Goal: Task Accomplishment & Management: Use online tool/utility

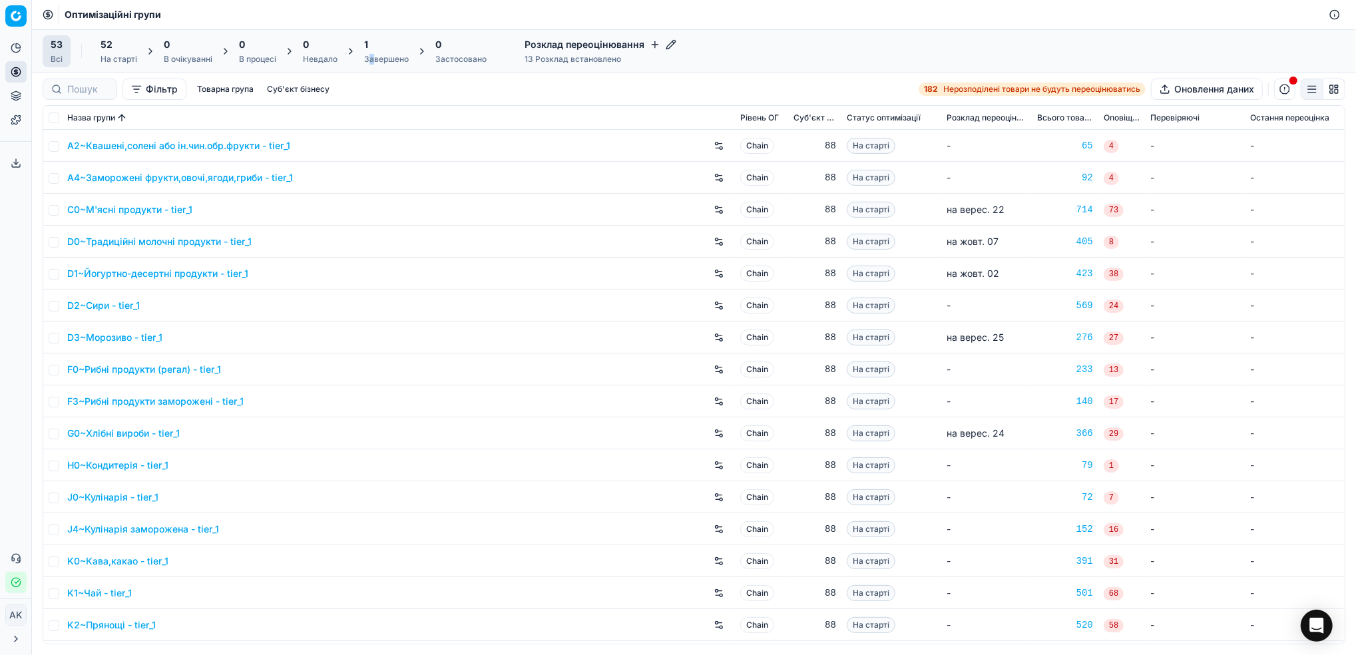
click at [373, 65] on div "1 Завершено" at bounding box center [386, 51] width 61 height 32
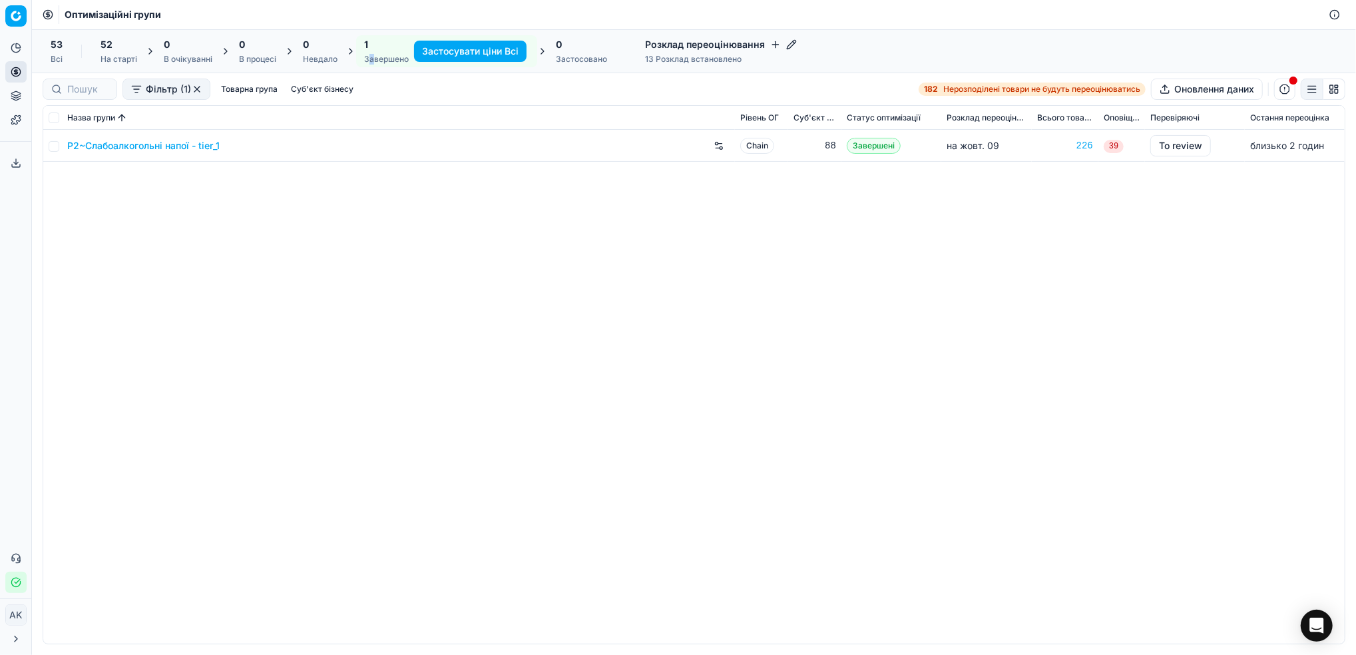
click at [49, 51] on div "53 Всі" at bounding box center [57, 51] width 28 height 32
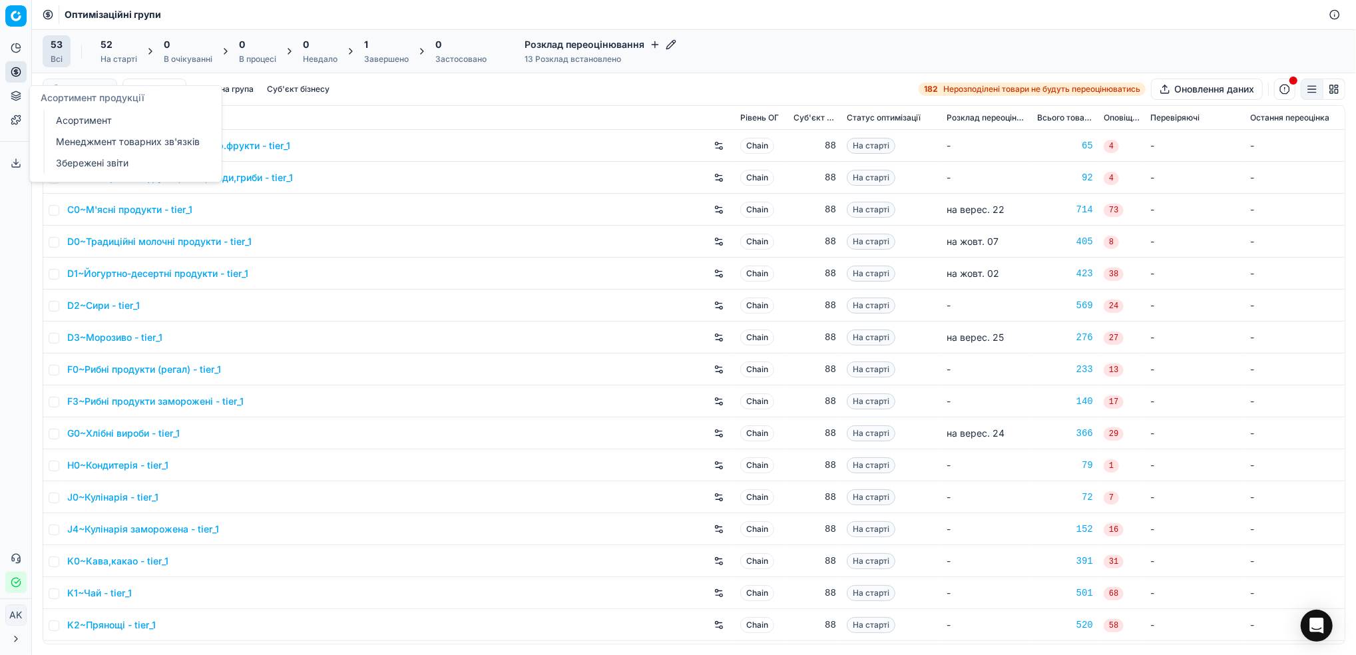
click at [57, 121] on link "Асортимент" at bounding box center [128, 120] width 155 height 19
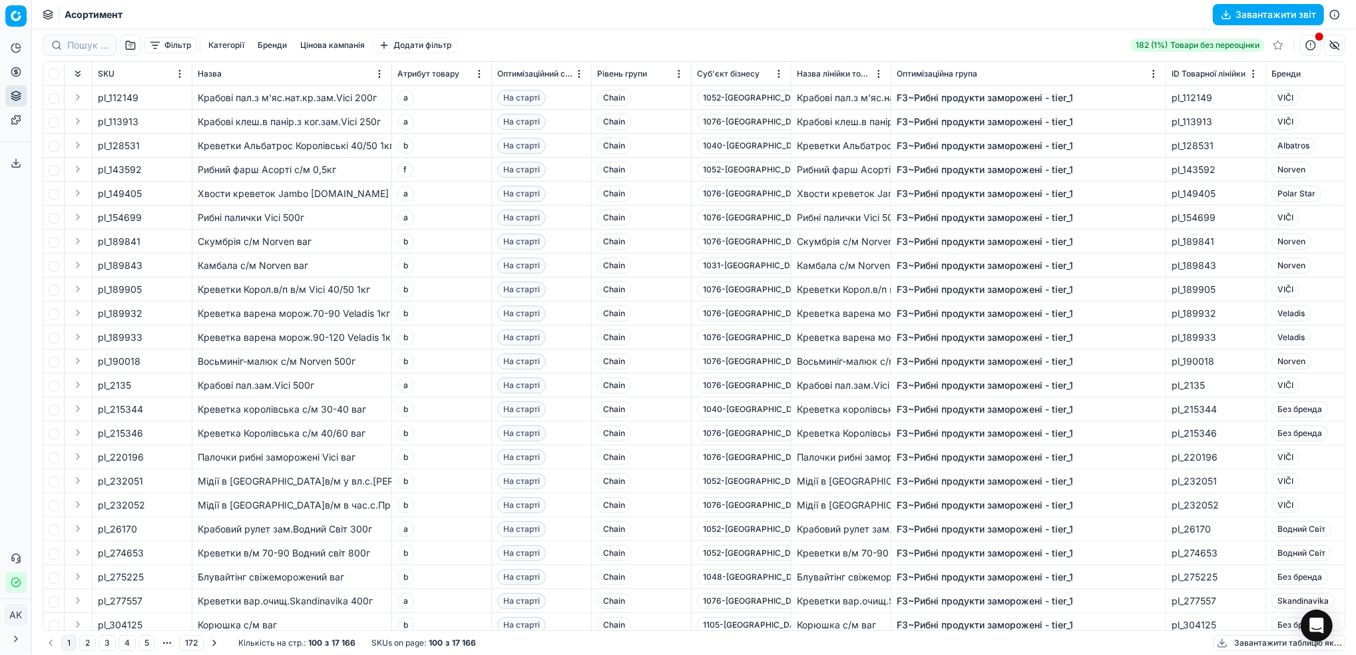
click at [172, 43] on button "Фільтр" at bounding box center [170, 45] width 53 height 16
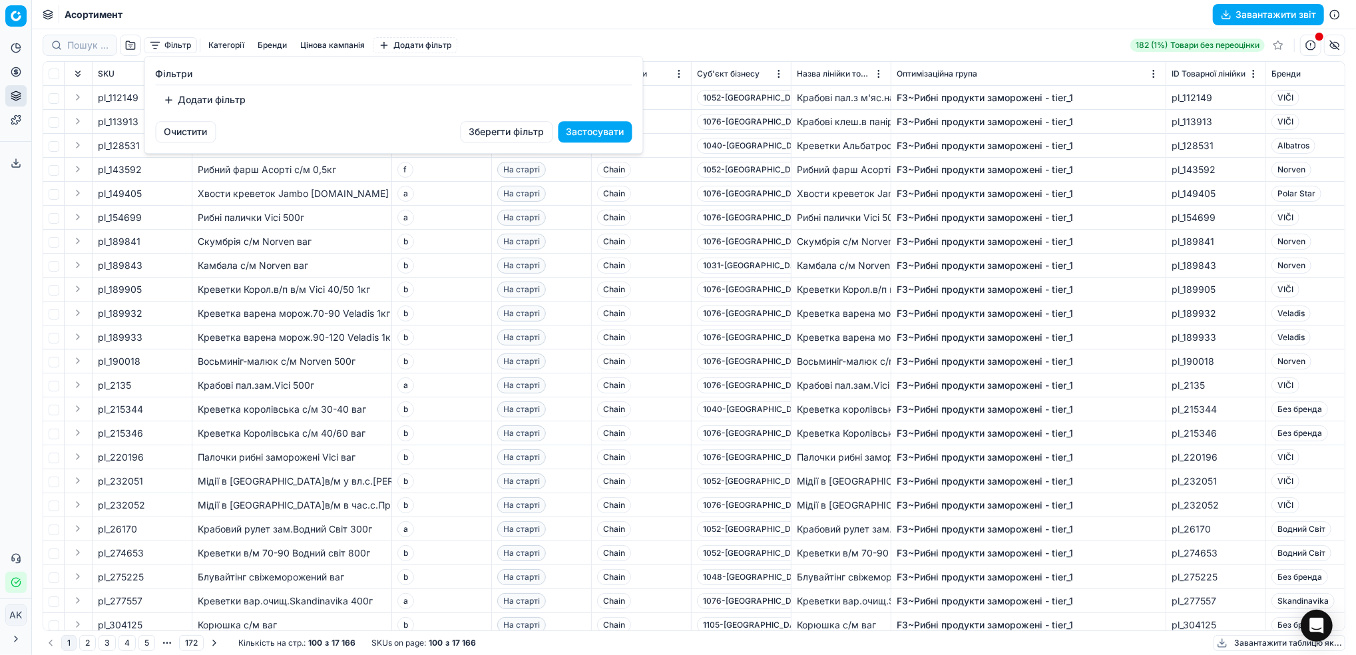
click at [206, 103] on button "Додати фільтр" at bounding box center [205, 99] width 99 height 21
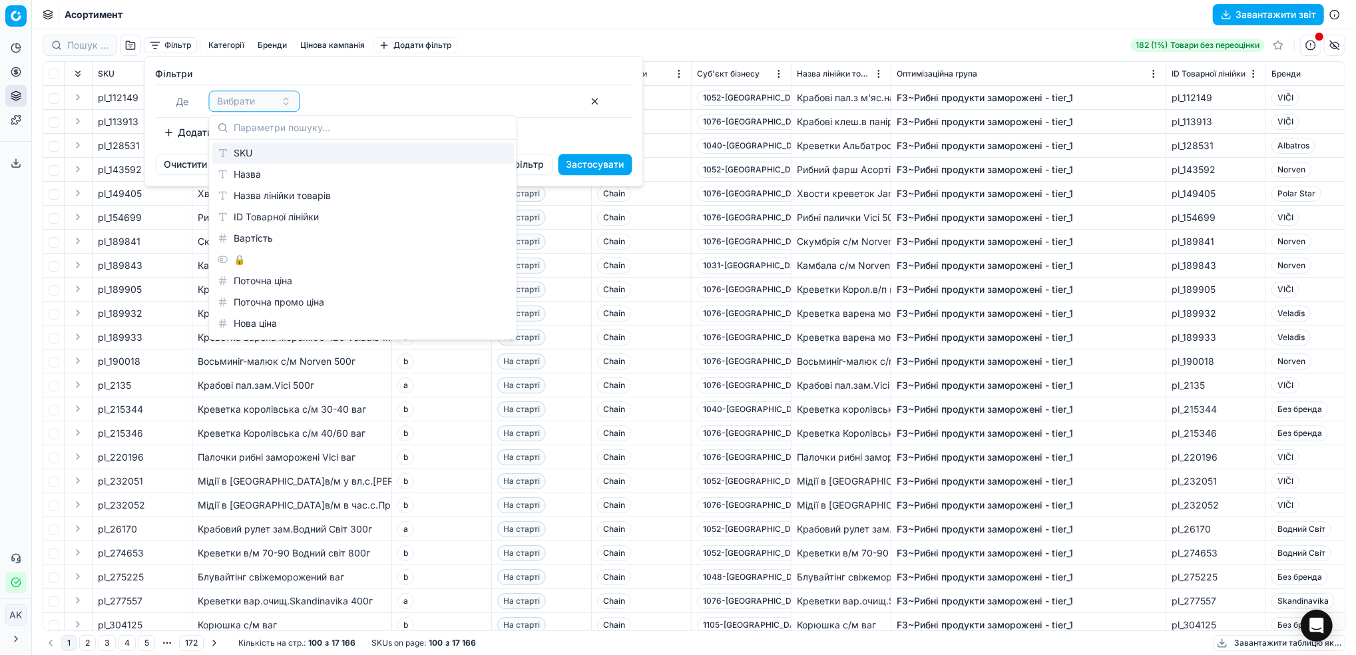
click at [282, 152] on div "SKU" at bounding box center [362, 152] width 301 height 21
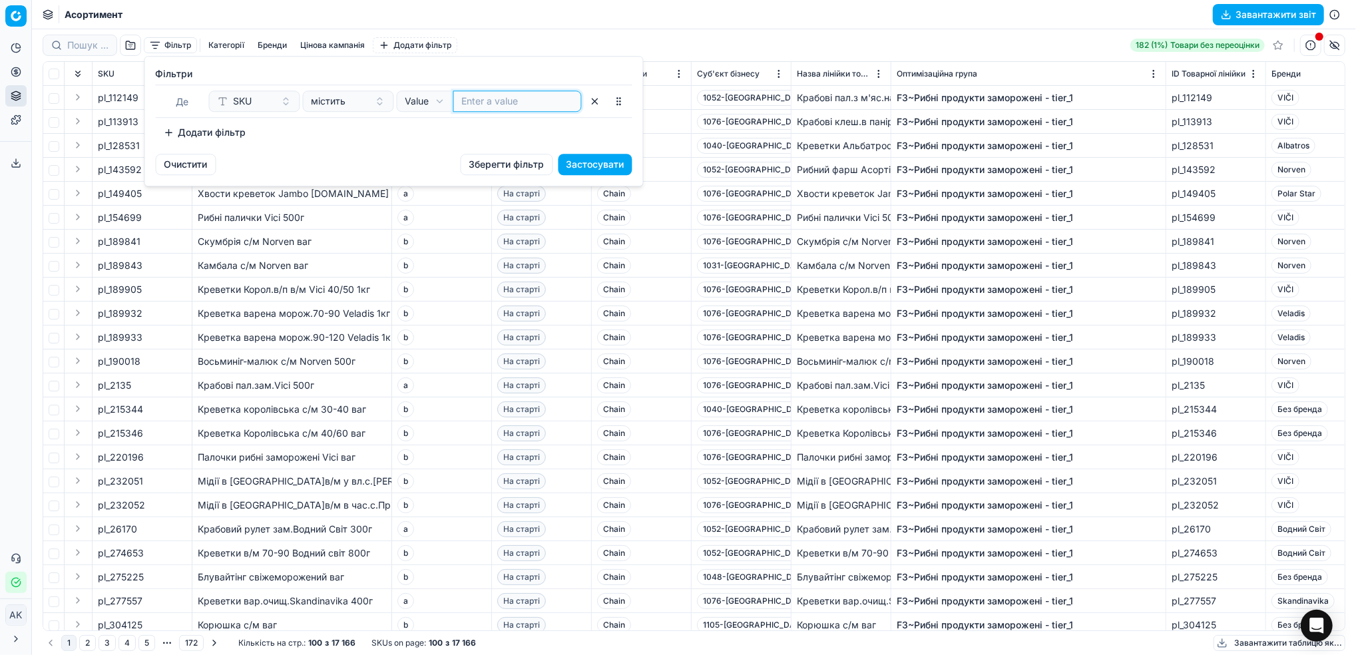
click at [486, 103] on input at bounding box center [517, 101] width 111 height 13
click at [610, 160] on button "Застосувати" at bounding box center [595, 164] width 74 height 21
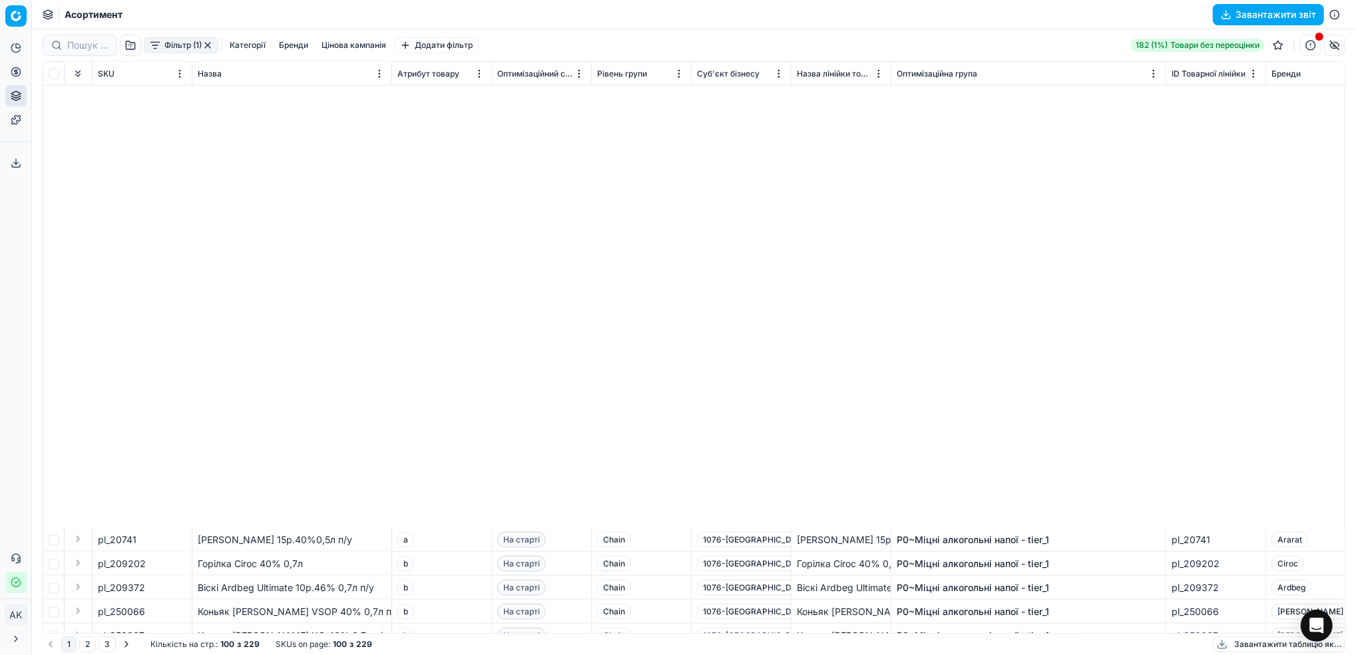
scroll to position [1862, 0]
